Goal: Use online tool/utility: Utilize a website feature to perform a specific function

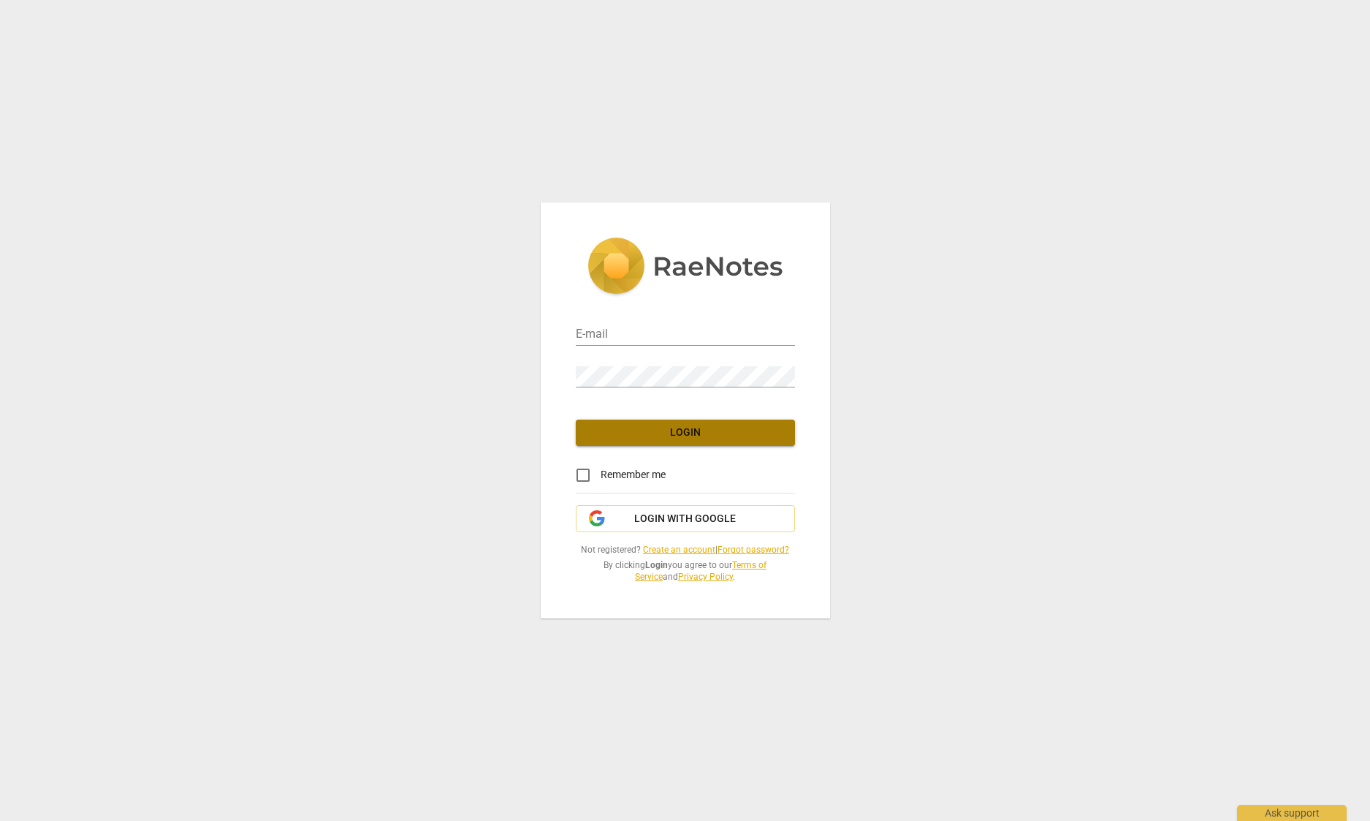
click at [659, 430] on span "Login" at bounding box center [685, 432] width 196 height 15
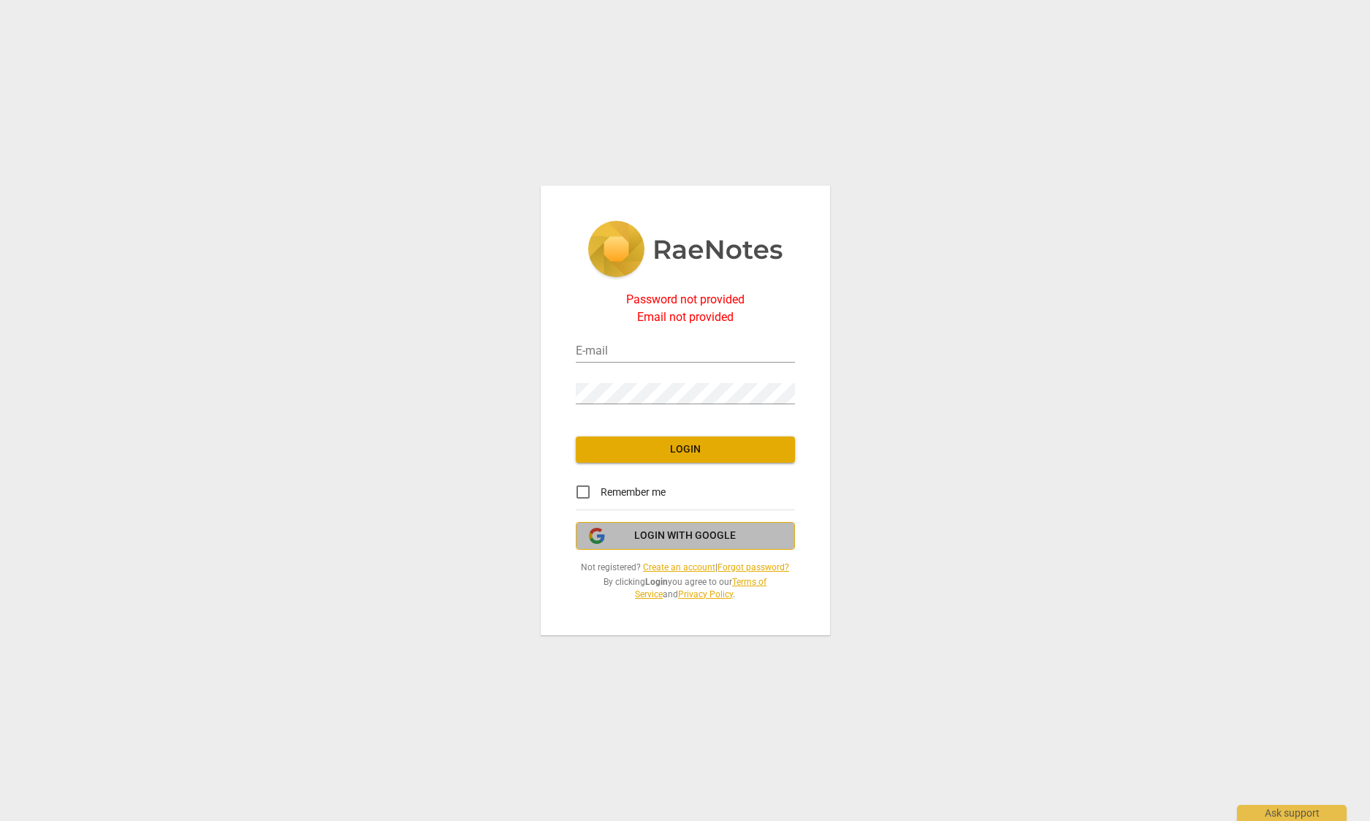
click at [674, 534] on span "Login with Google" at bounding box center [685, 535] width 102 height 15
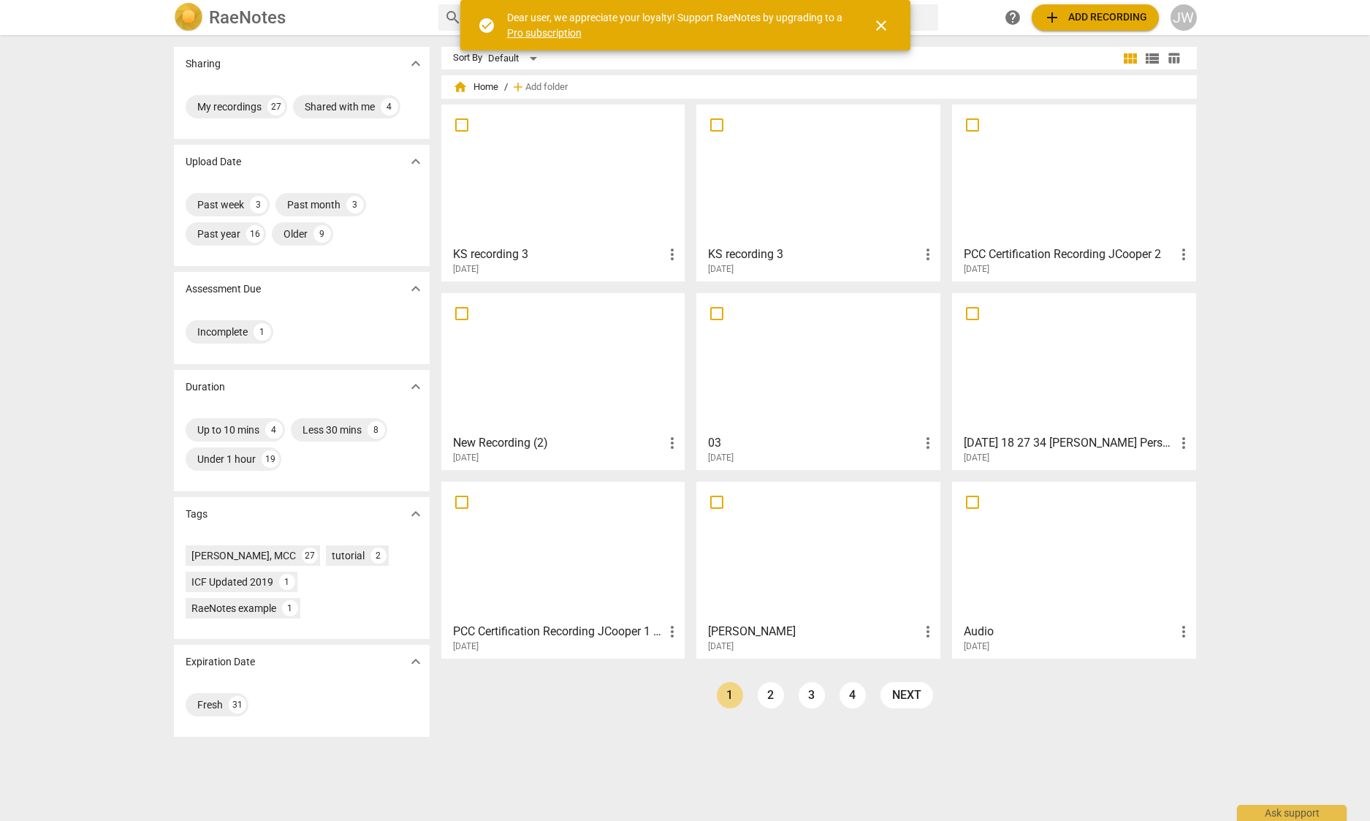
click at [629, 115] on div at bounding box center [563, 174] width 234 height 129
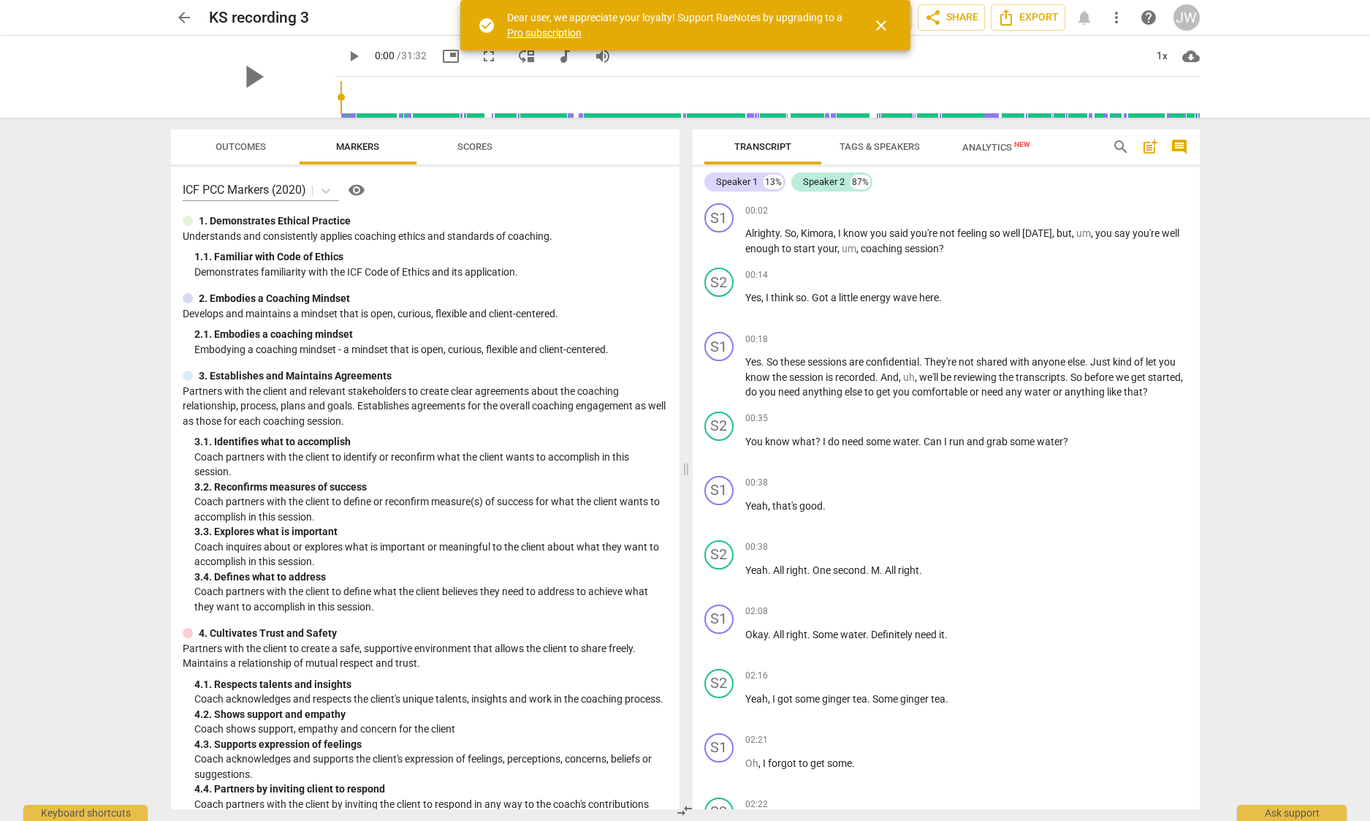
click at [882, 26] on span "close" at bounding box center [881, 26] width 18 height 18
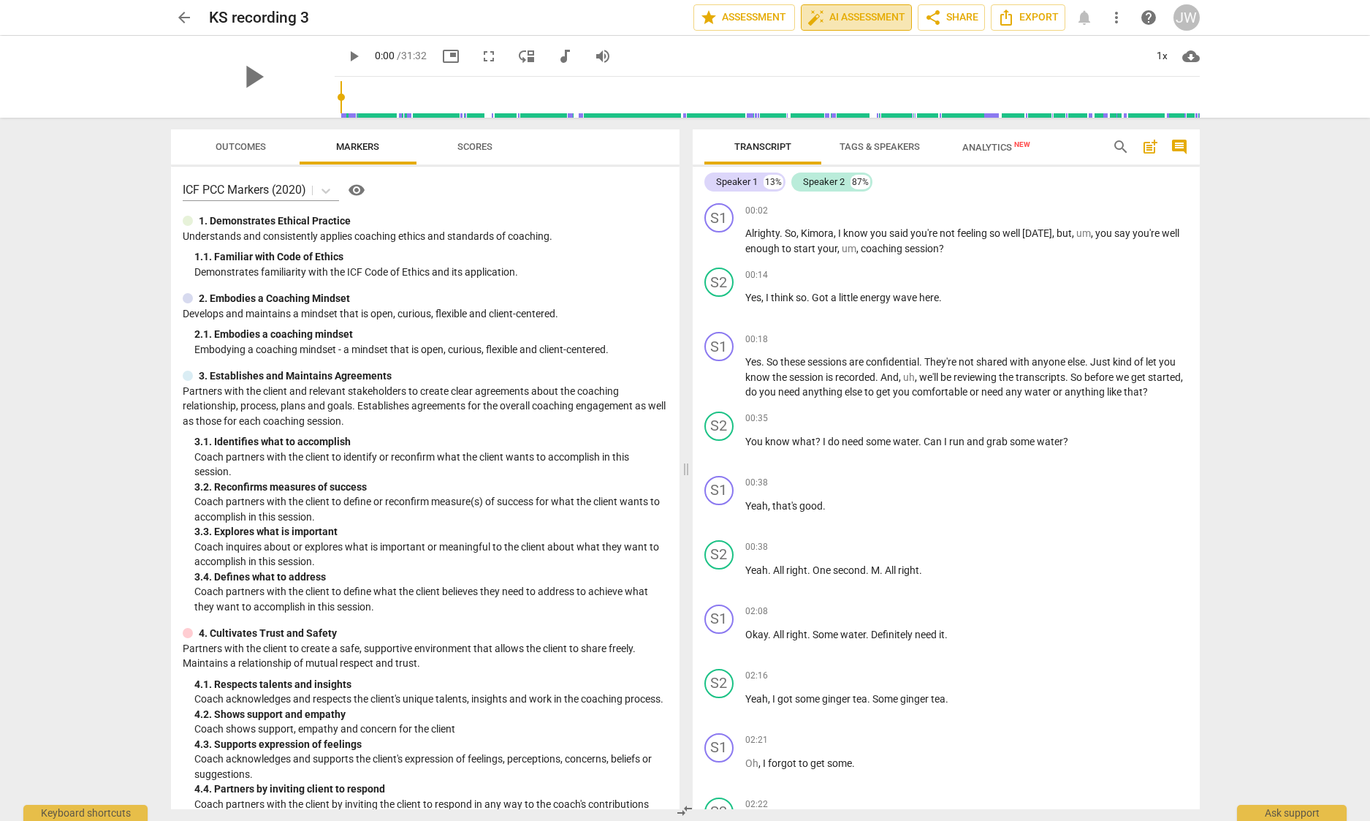
click at [845, 18] on span "auto_fix_high AI Assessment" at bounding box center [856, 18] width 98 height 18
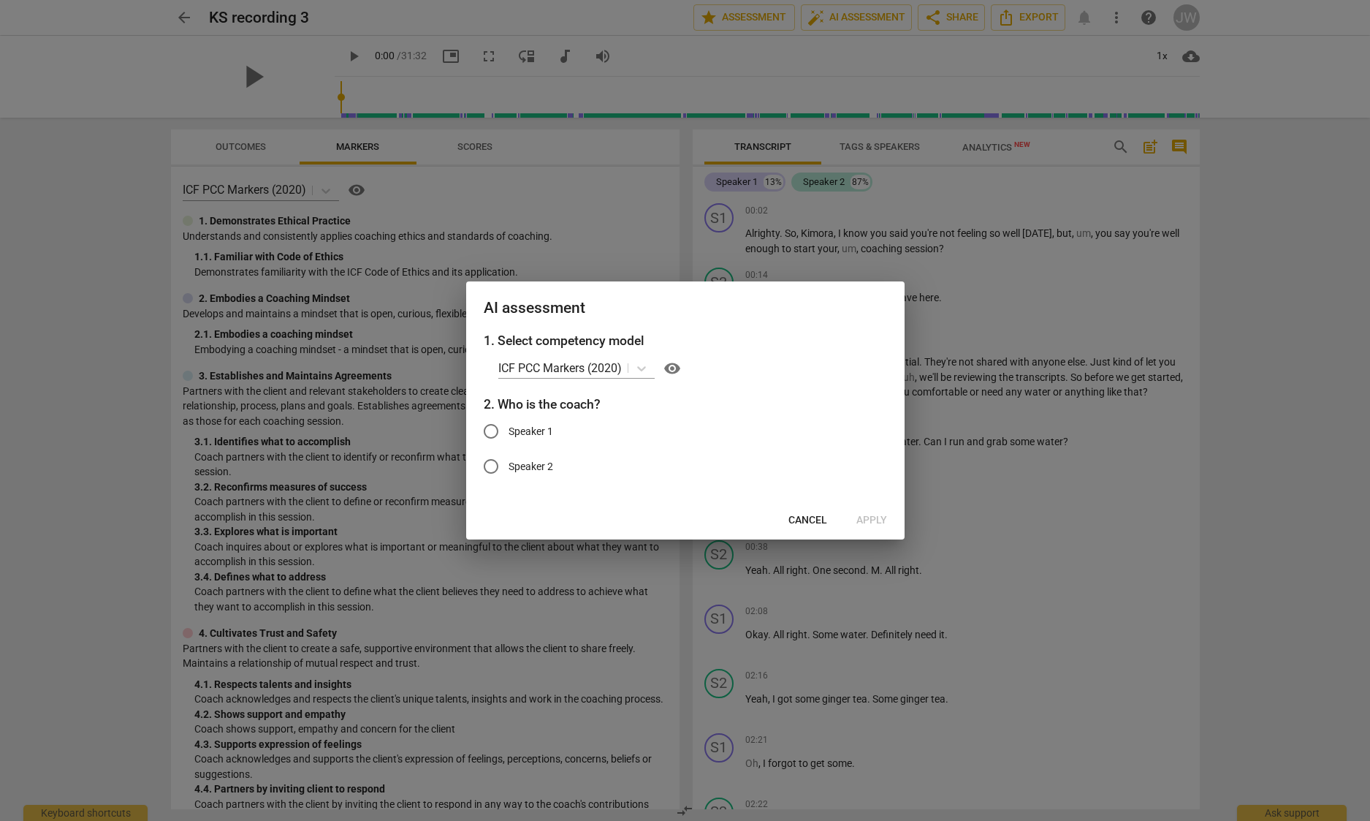
click at [492, 430] on input "Speaker 1" at bounding box center [490, 431] width 35 height 35
radio input "true"
click at [859, 518] on span "Apply" at bounding box center [871, 520] width 31 height 15
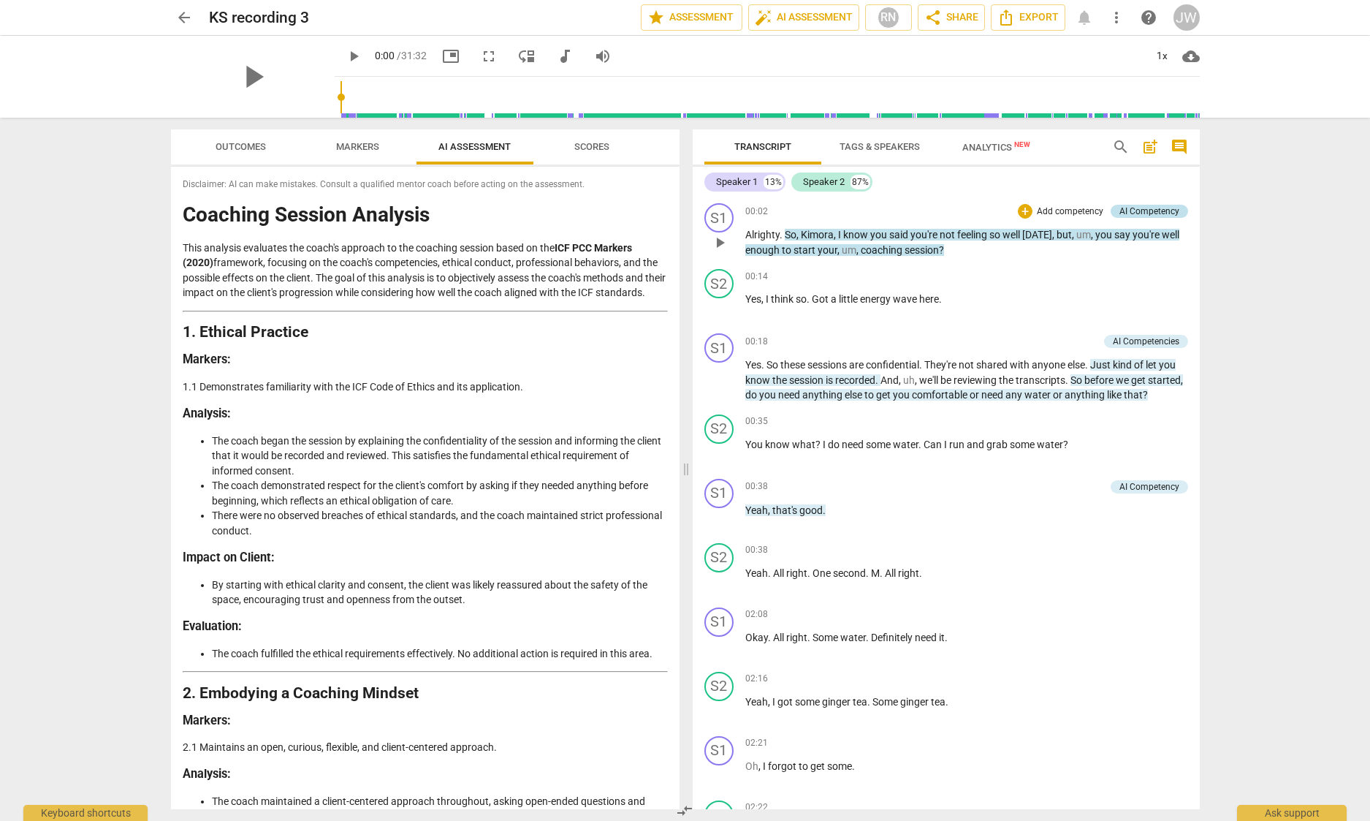
click at [1133, 210] on div "AI Competency" at bounding box center [1149, 211] width 60 height 13
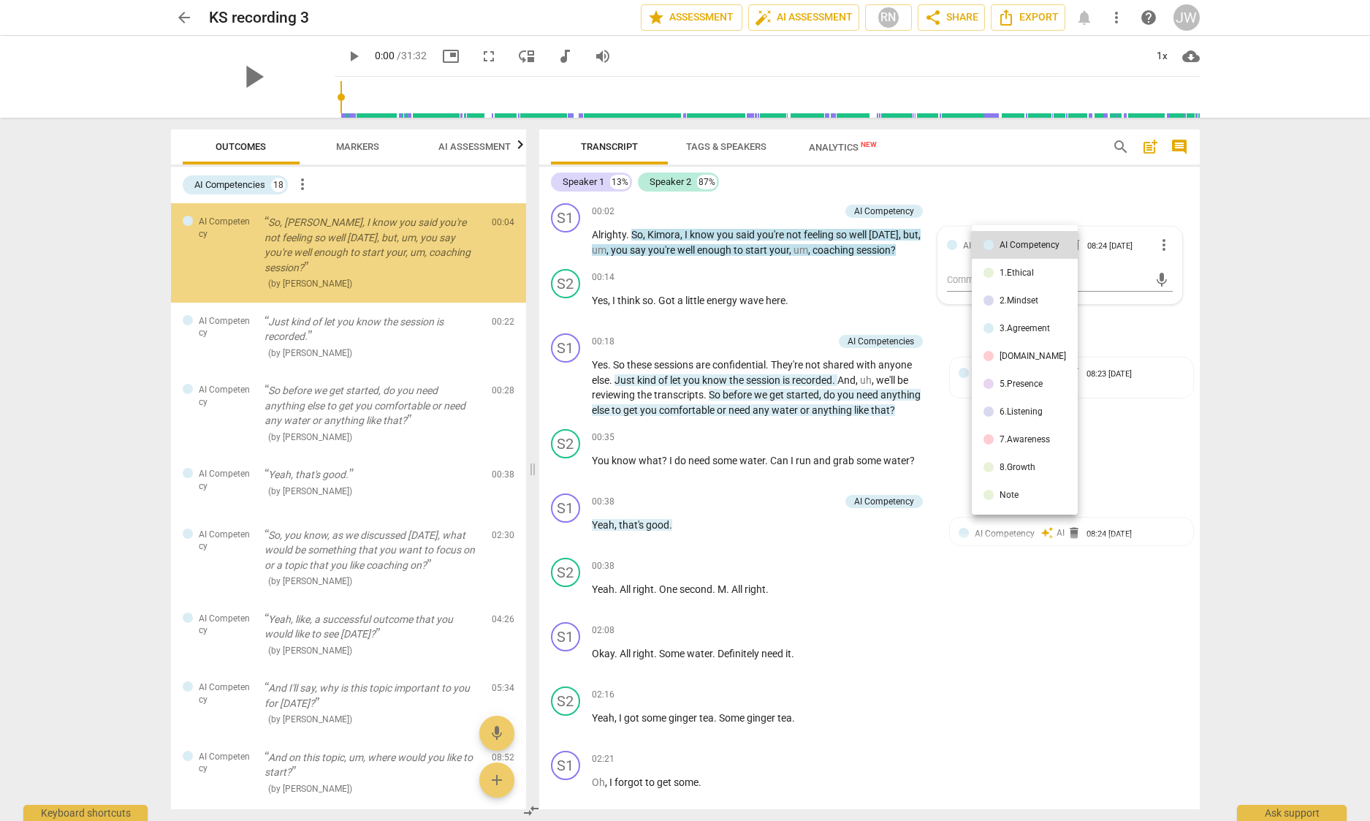
click at [1134, 210] on div at bounding box center [685, 410] width 1370 height 821
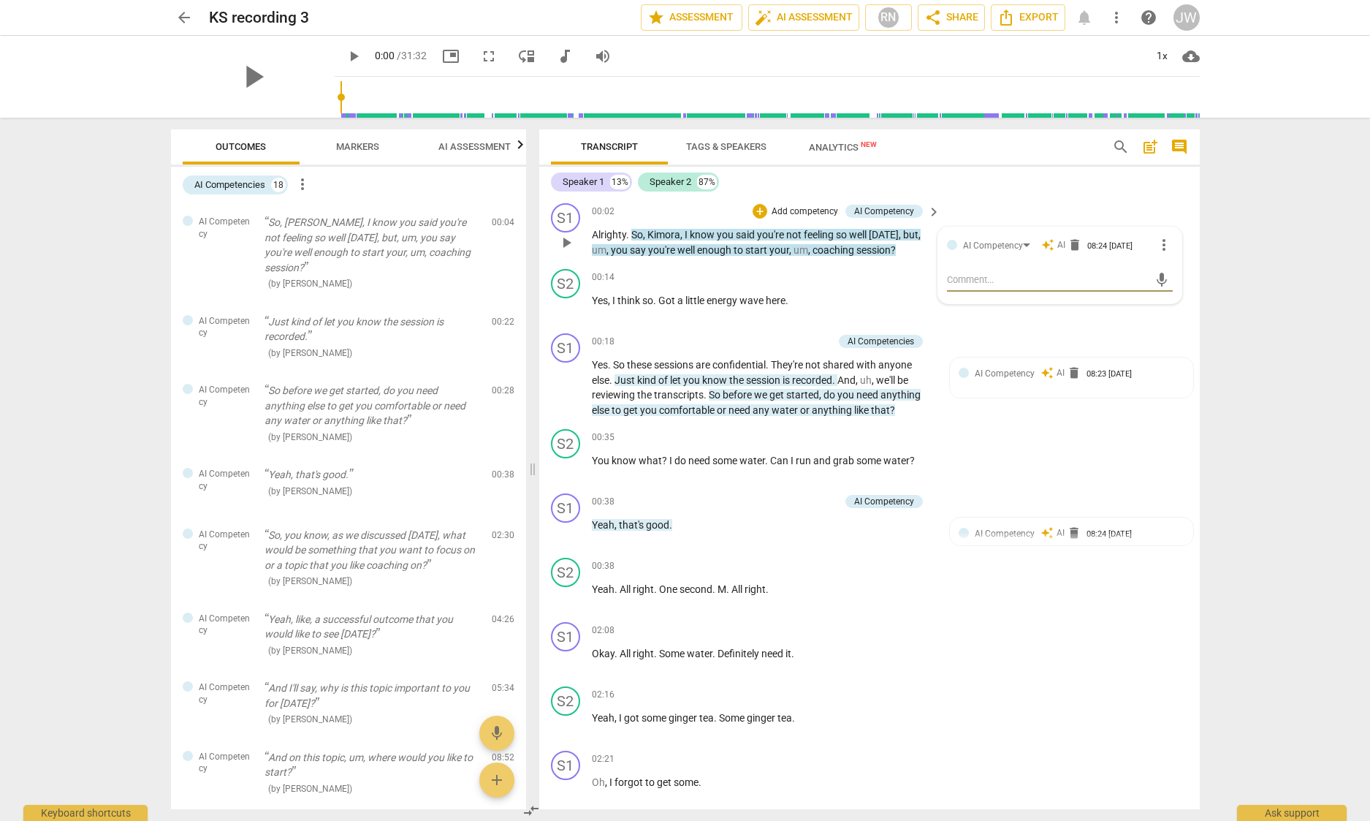
click at [934, 213] on span "keyboard_arrow_right" at bounding box center [934, 212] width 18 height 18
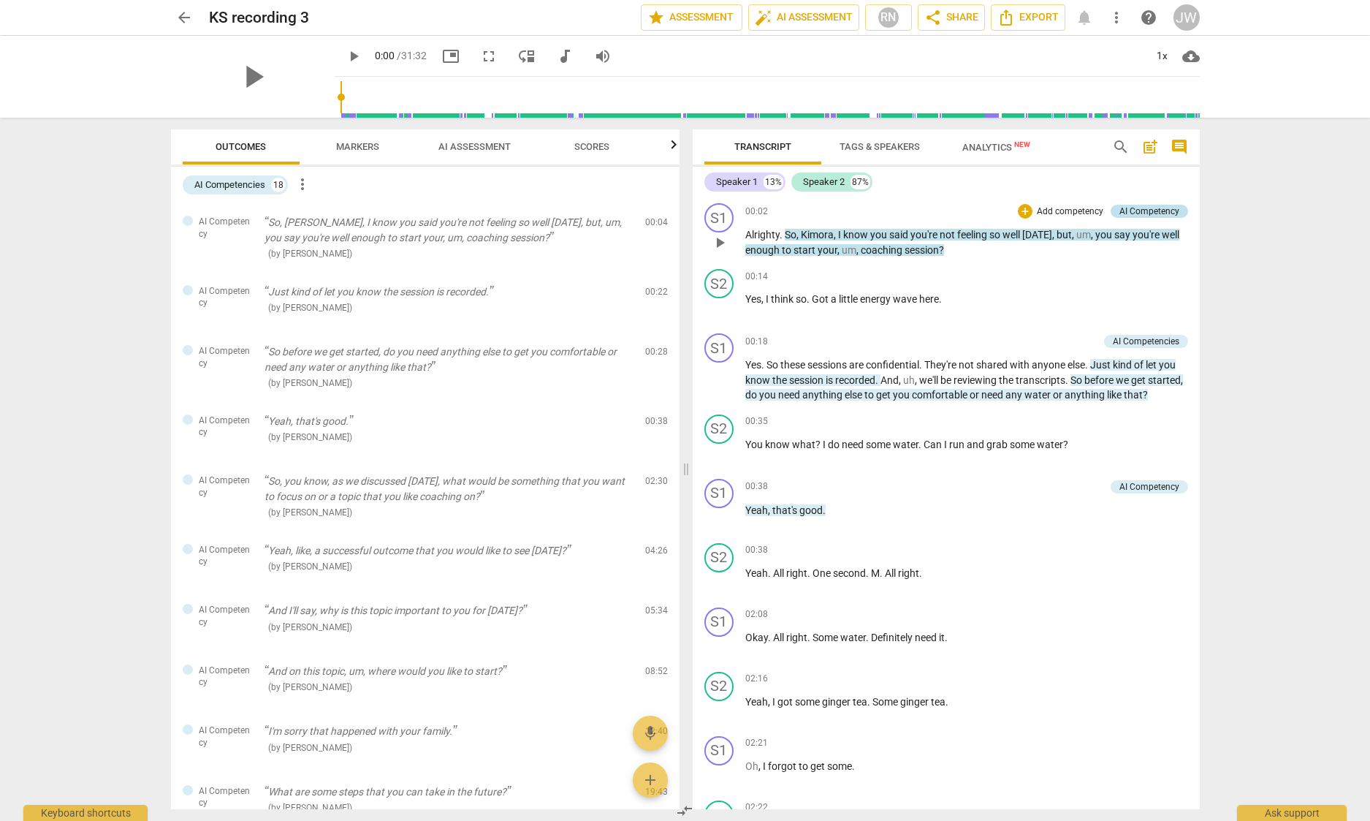
click at [1119, 216] on div "AI Competency" at bounding box center [1149, 211] width 60 height 13
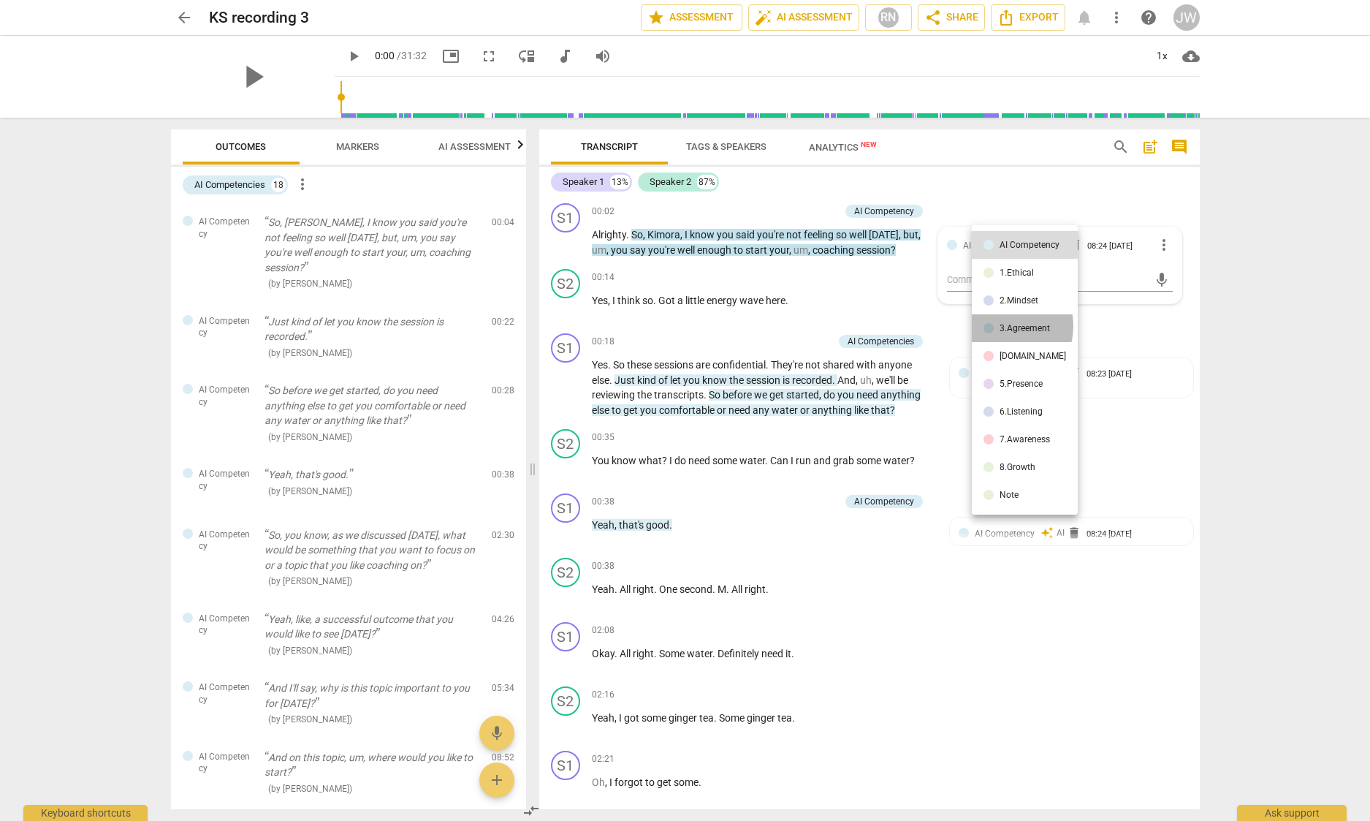
click at [1004, 326] on div "3.Agreement" at bounding box center [1025, 328] width 50 height 9
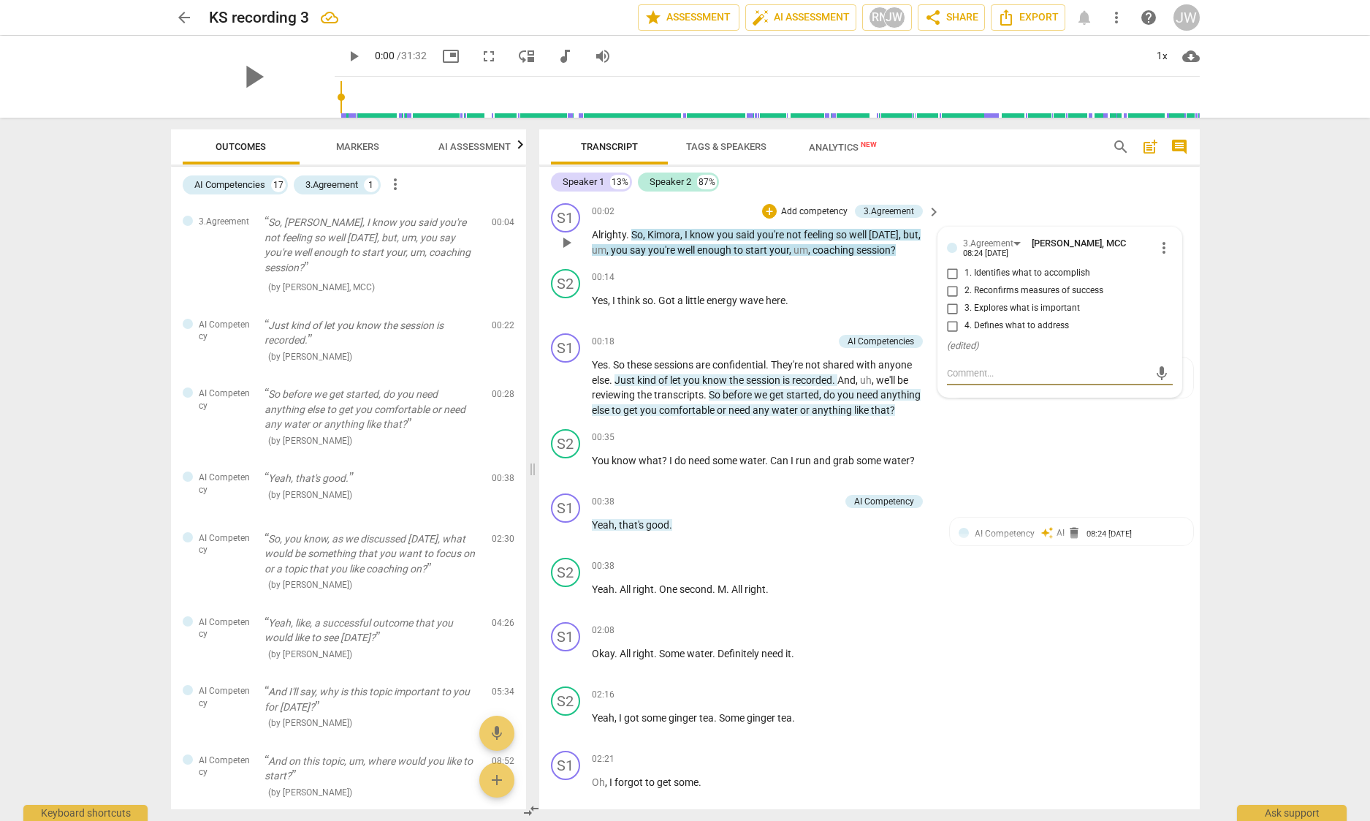
click at [1155, 247] on span "more_vert" at bounding box center [1164, 248] width 18 height 18
click at [1183, 273] on li "Delete" at bounding box center [1175, 275] width 50 height 28
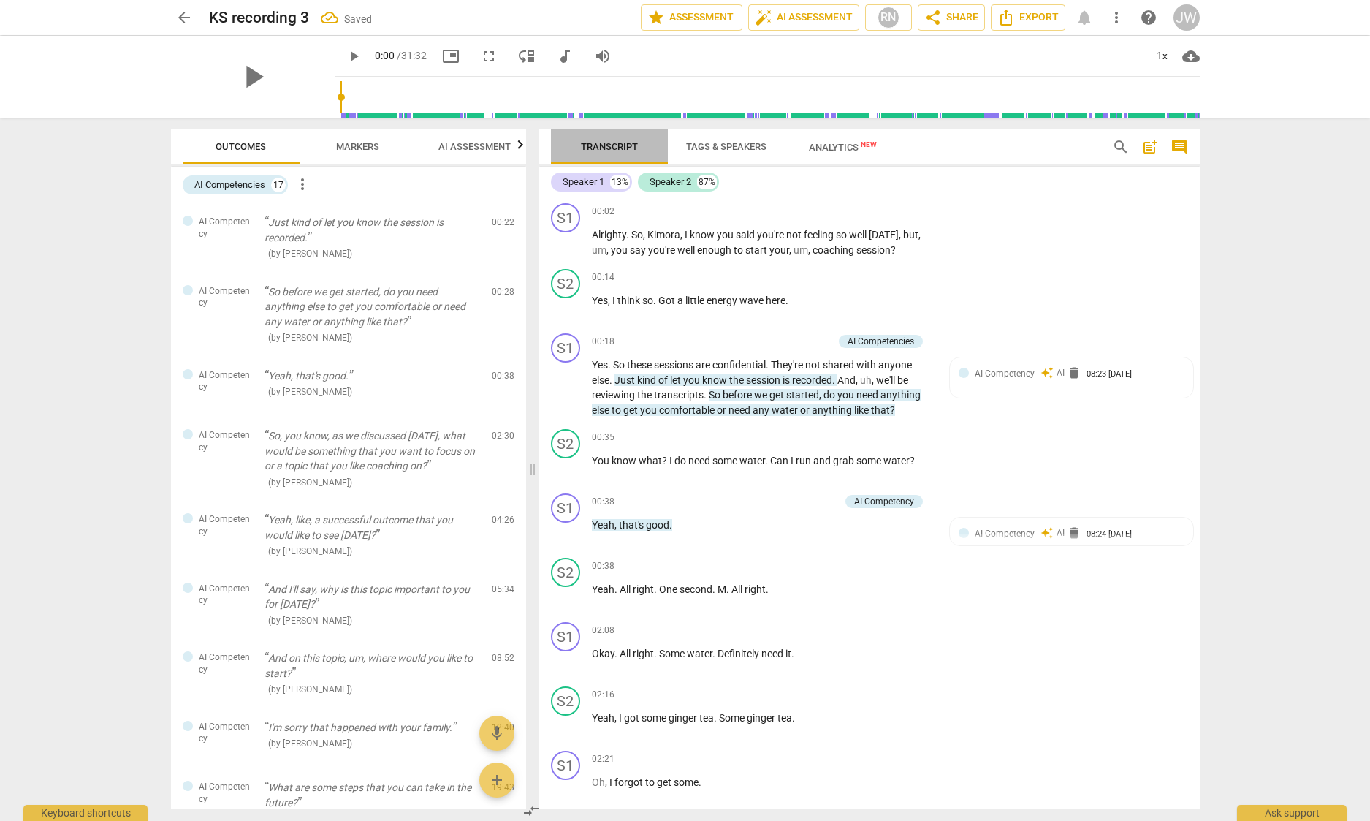
click at [604, 147] on span "Transcript" at bounding box center [609, 146] width 57 height 11
click at [476, 143] on span "AI Assessment" at bounding box center [474, 146] width 72 height 11
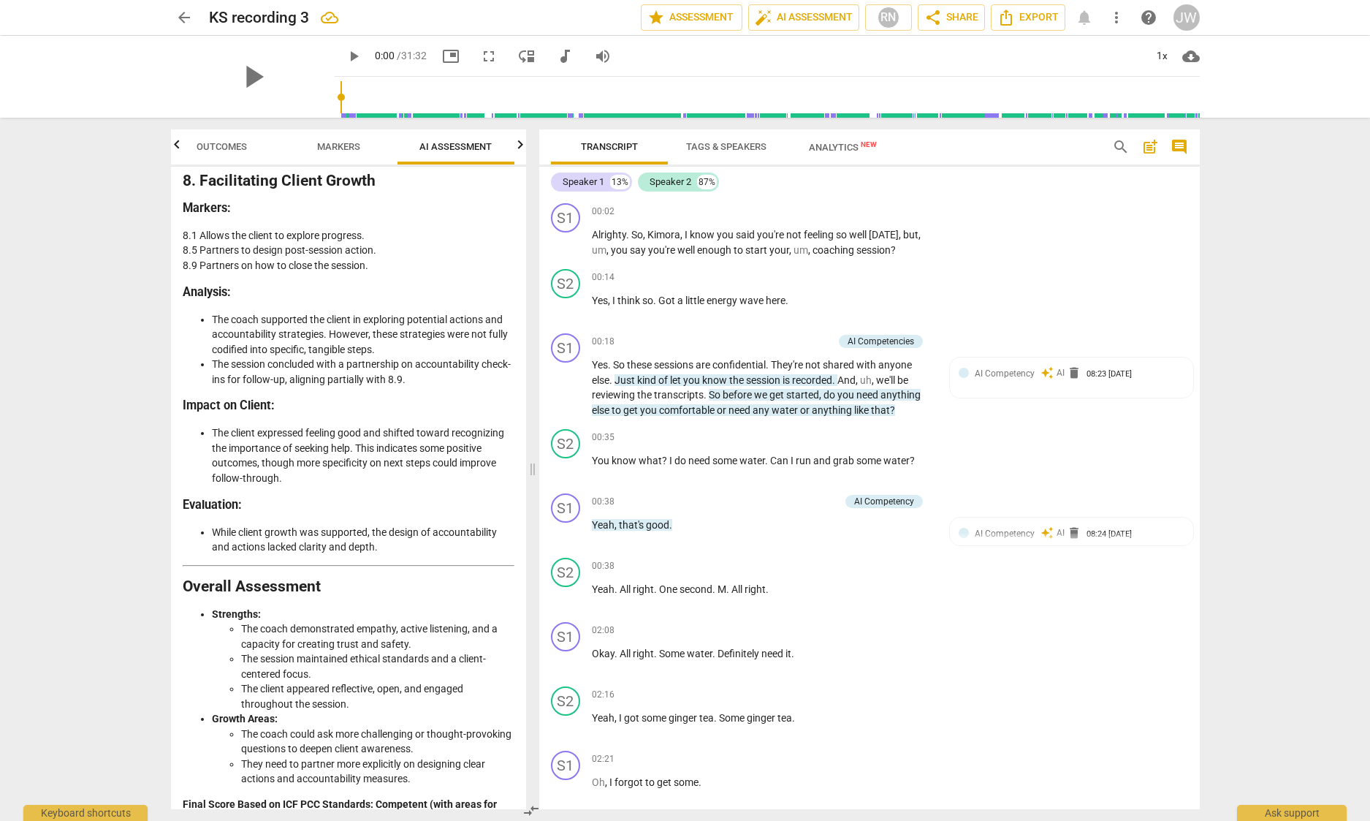
scroll to position [3675, 0]
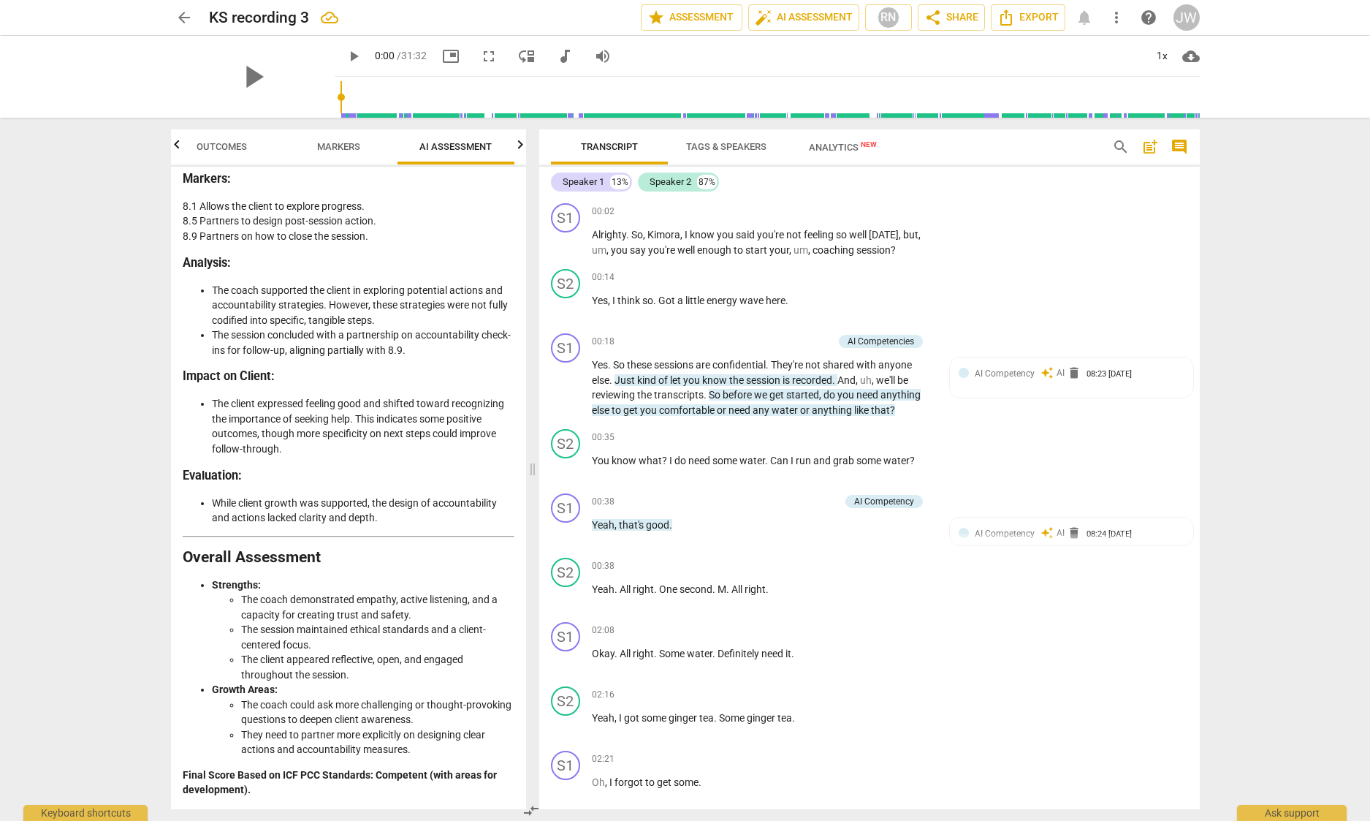
click at [420, 743] on li "They need to partner more explicitly on designing clear actions and accountabil…" at bounding box center [377, 742] width 273 height 30
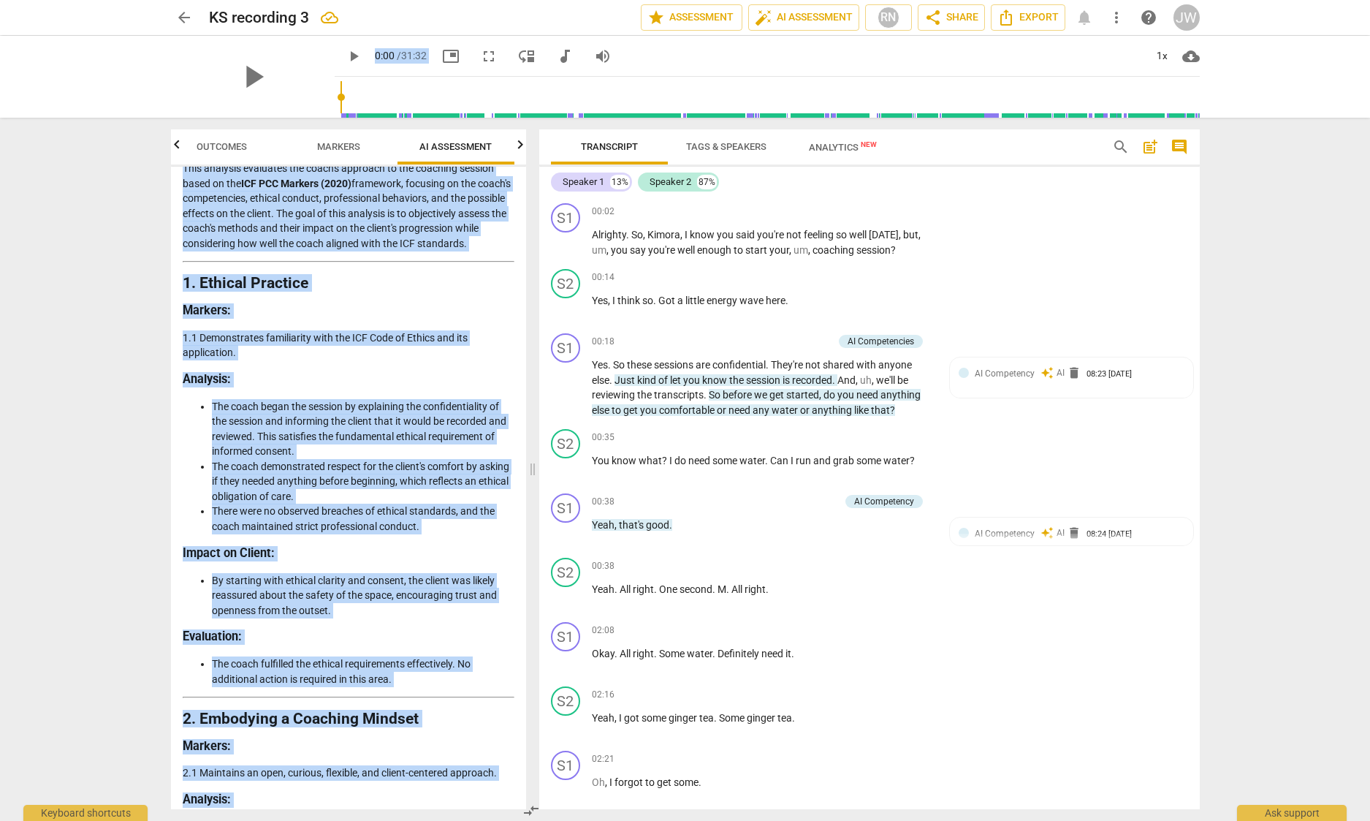
scroll to position [0, 0]
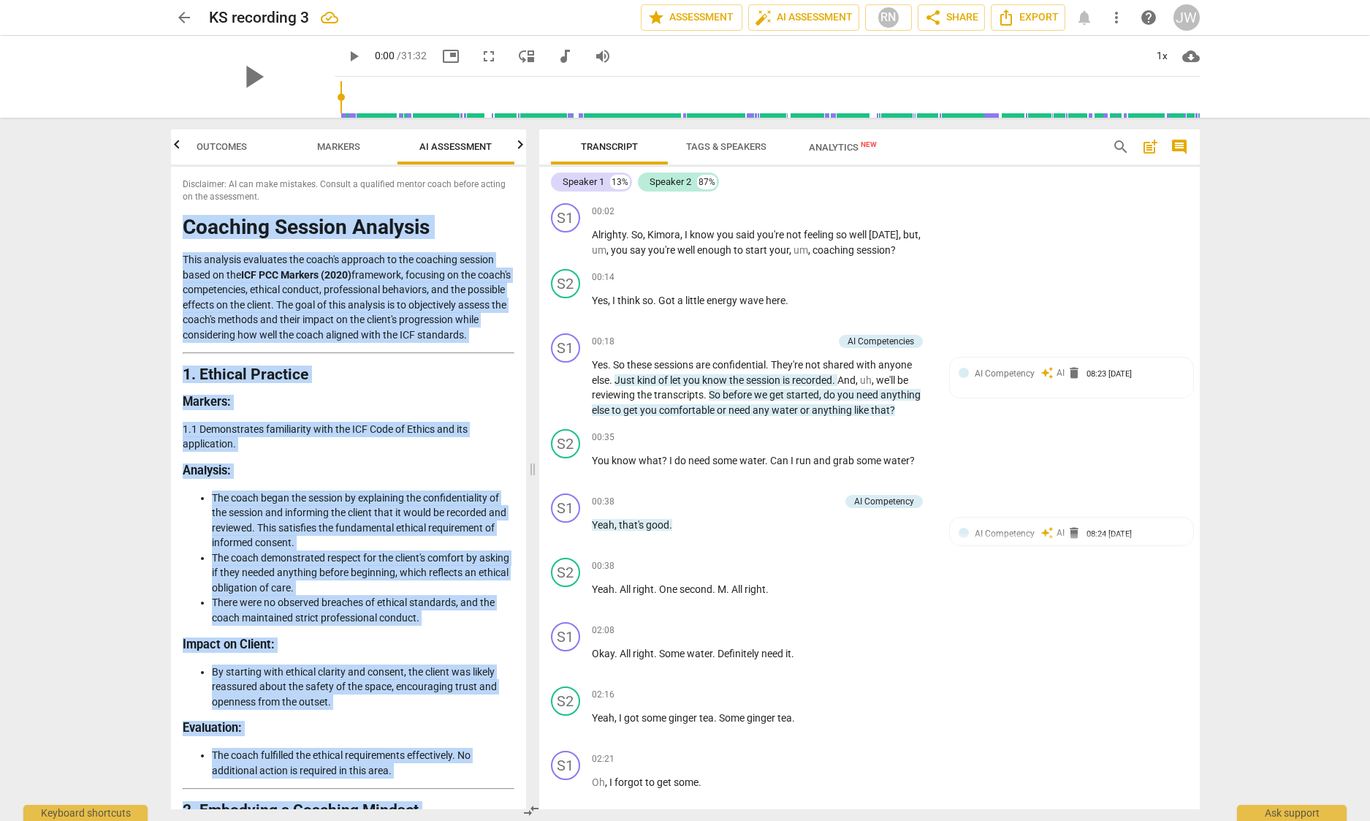
drag, startPoint x: 413, startPoint y: 753, endPoint x: 181, endPoint y: 235, distance: 566.8
click at [176, 227] on div "Disclaimer: AI can make mistakes. Consult a qualified mentor coach before actin…" at bounding box center [348, 488] width 355 height 642
copy div "Coaching Session Analysis This analysis evaluates the coach's approach to the c…"
click at [1047, 372] on span "auto_awesome" at bounding box center [1046, 372] width 13 height 13
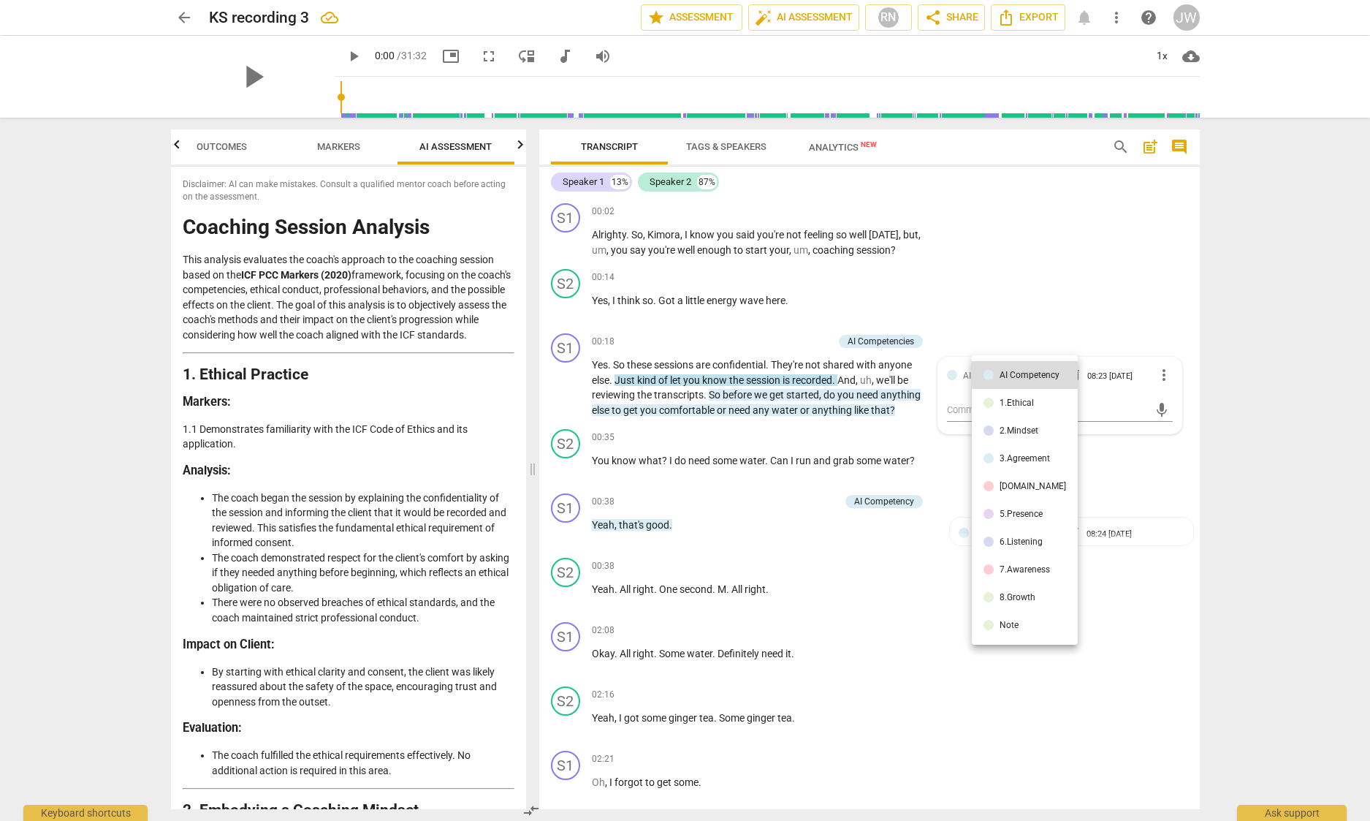
click at [864, 339] on div at bounding box center [685, 410] width 1370 height 821
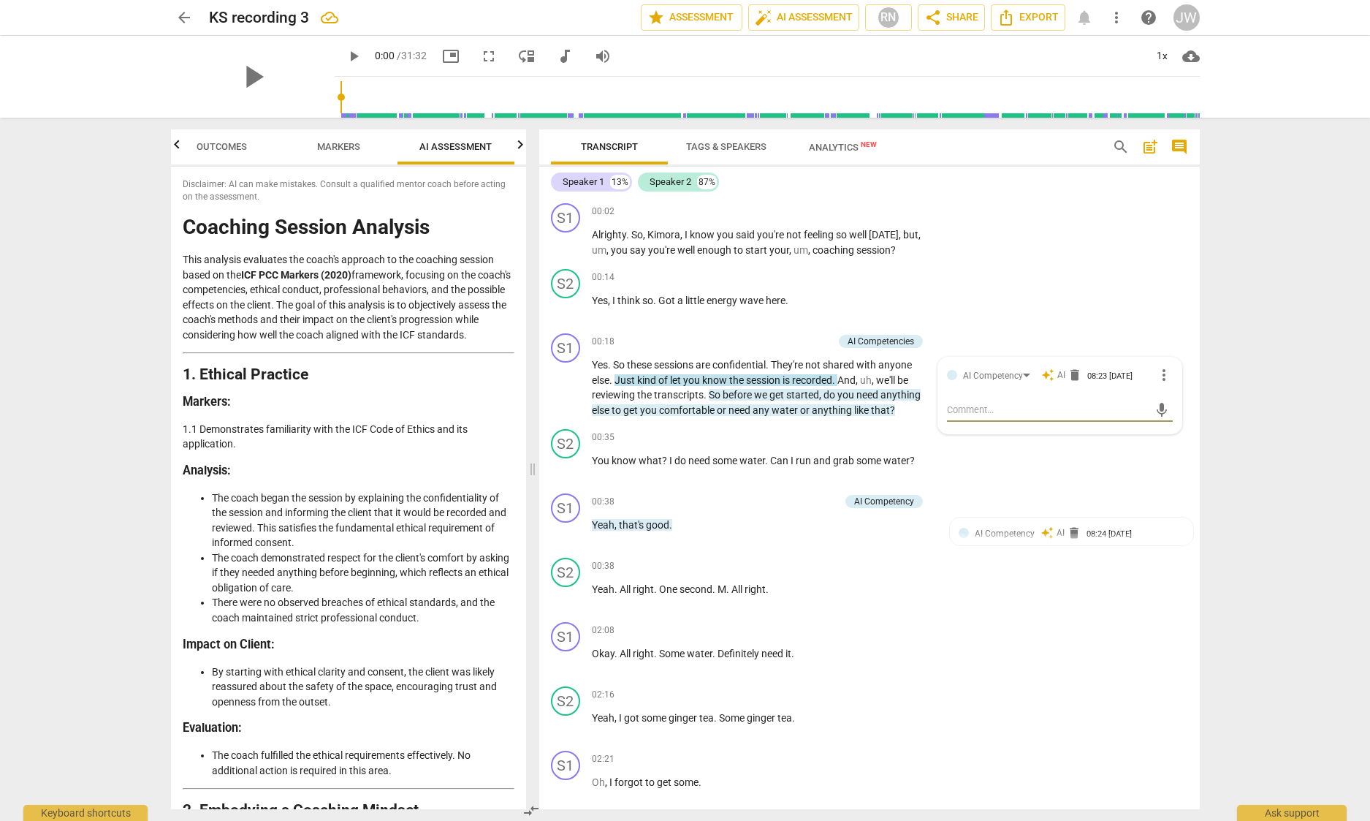
click at [341, 137] on span "Markers" at bounding box center [339, 147] width 78 height 20
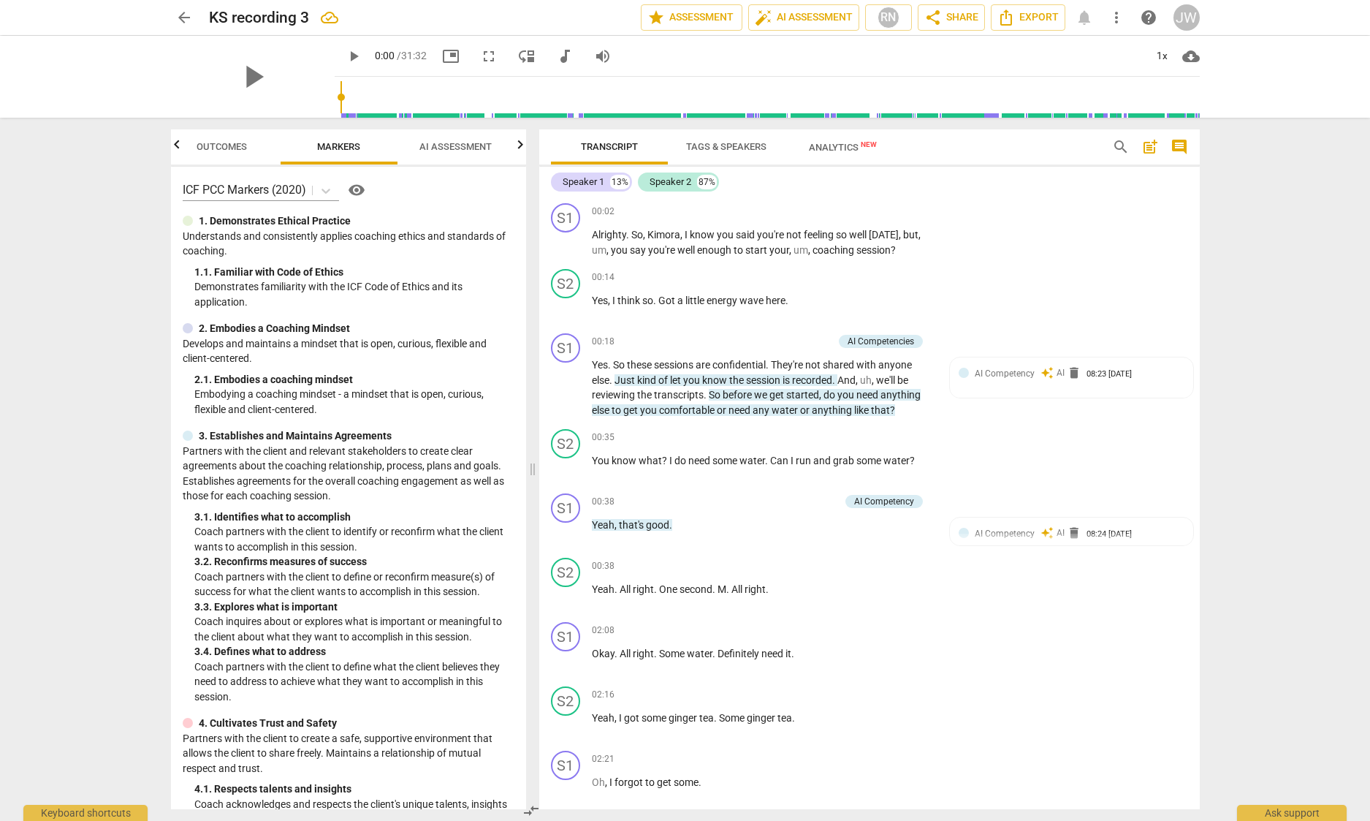
click at [213, 141] on span "Outcomes" at bounding box center [222, 146] width 50 height 11
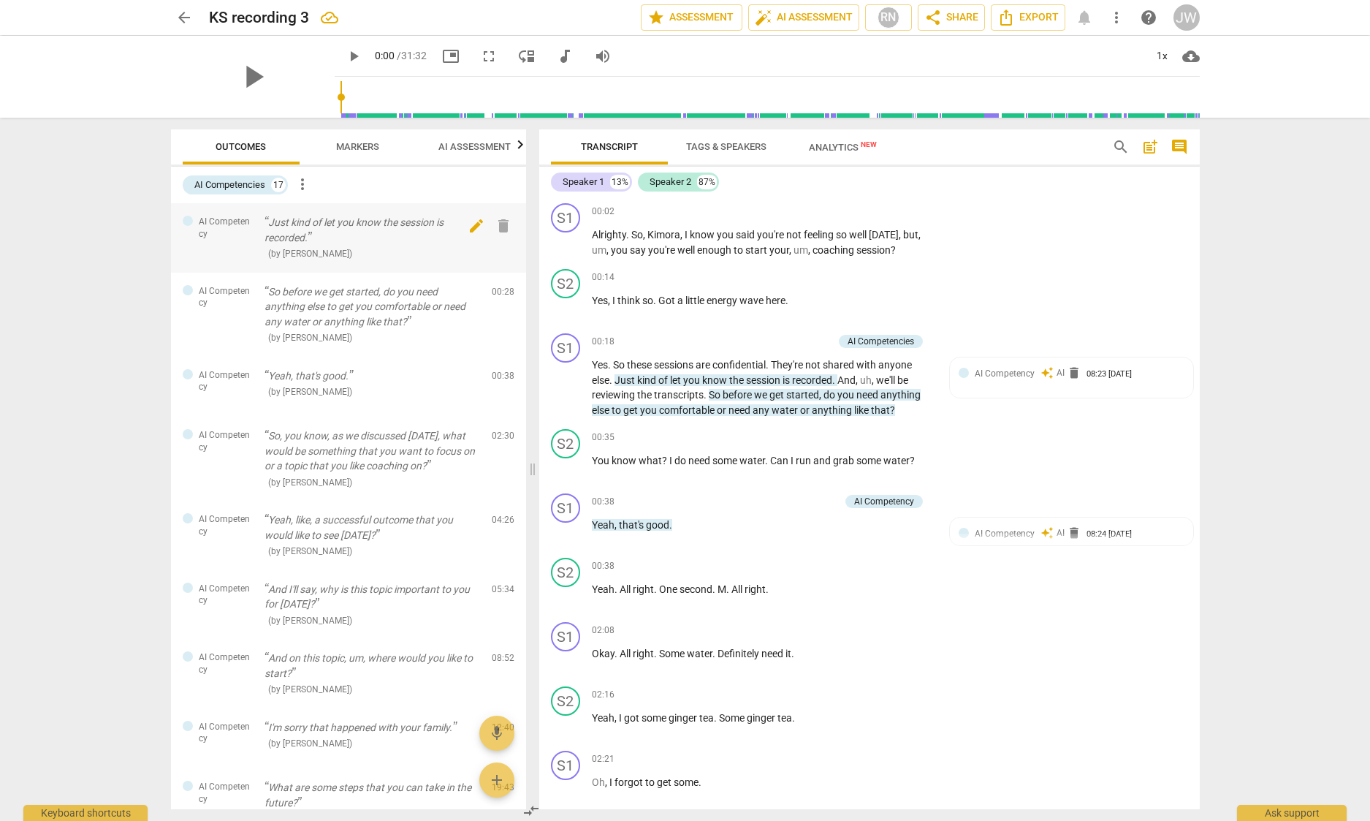
click at [471, 228] on span "edit" at bounding box center [477, 226] width 18 height 18
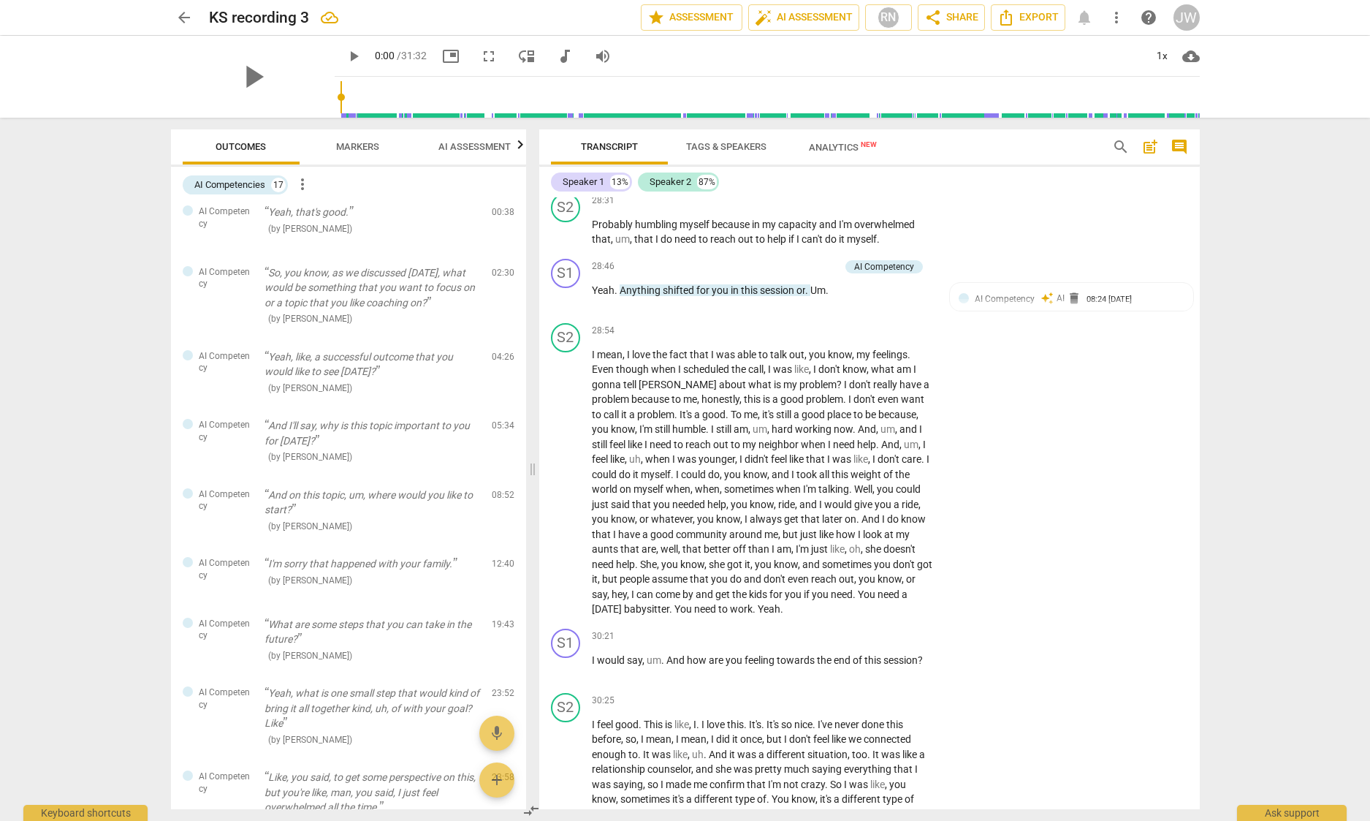
scroll to position [7369, 0]
